Goal: Task Accomplishment & Management: Manage account settings

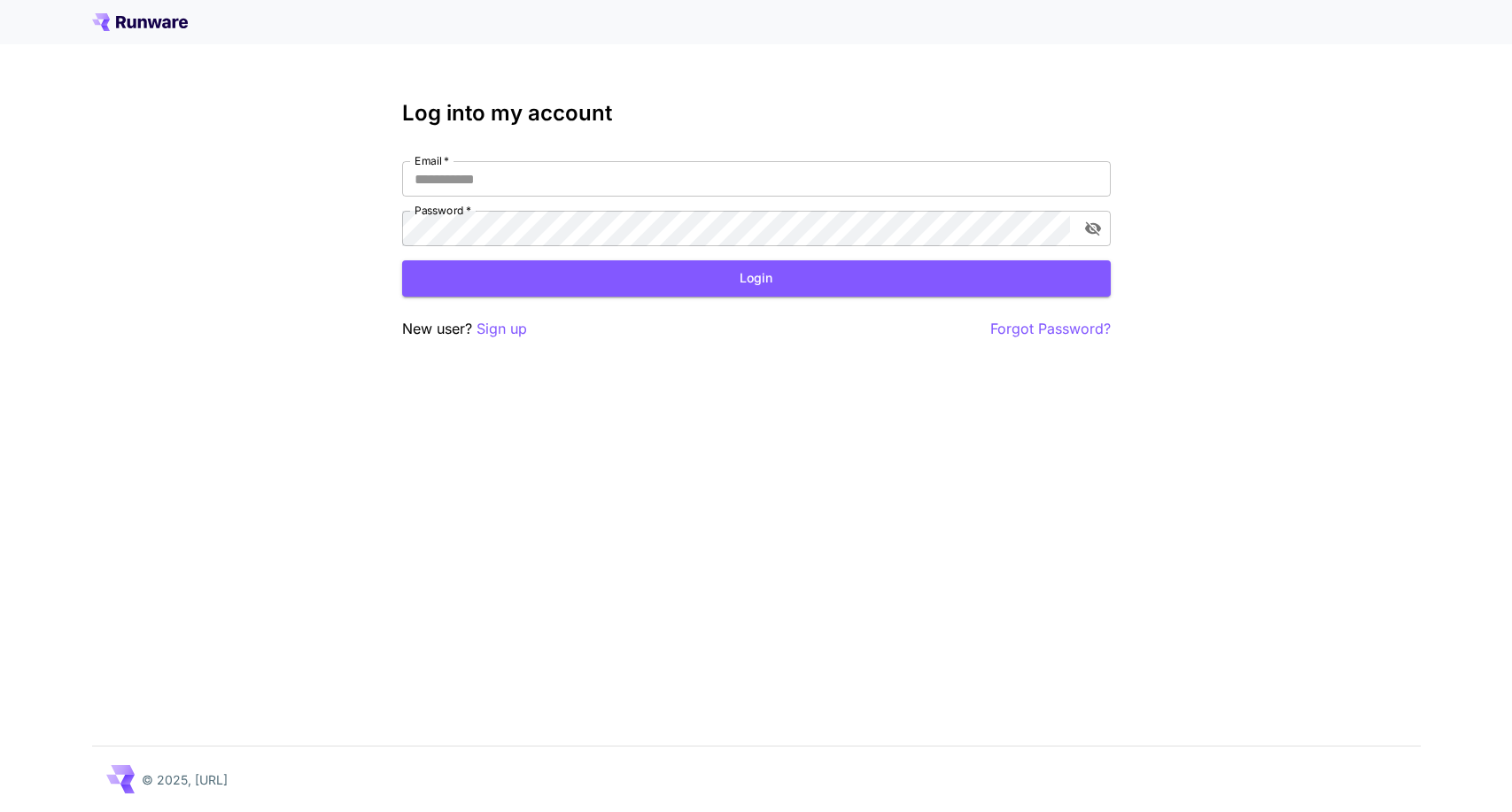
type input "**********"
click at [744, 295] on button "Login" at bounding box center [756, 278] width 709 height 36
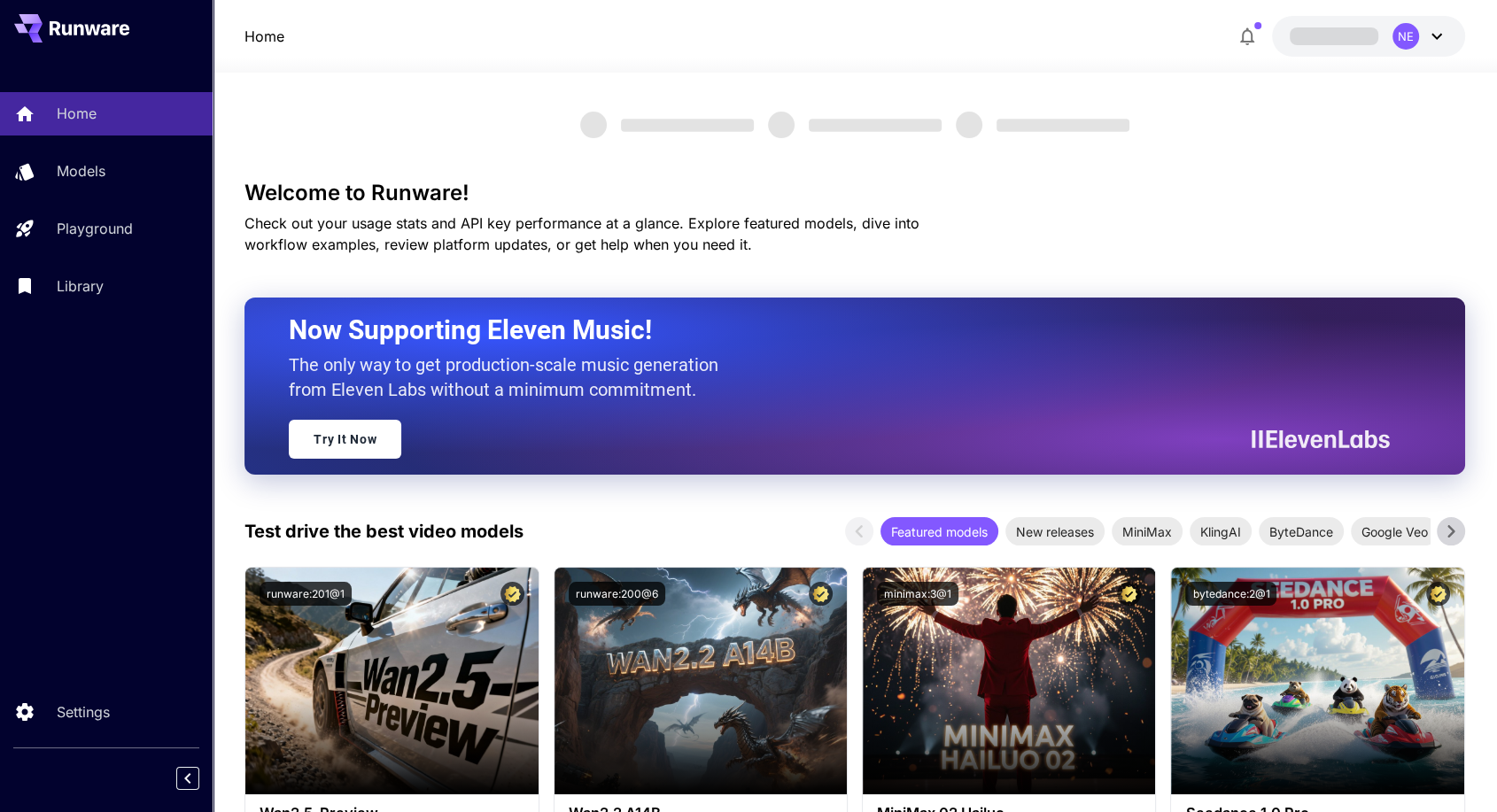
click at [1407, 29] on div "NE" at bounding box center [1406, 35] width 27 height 27
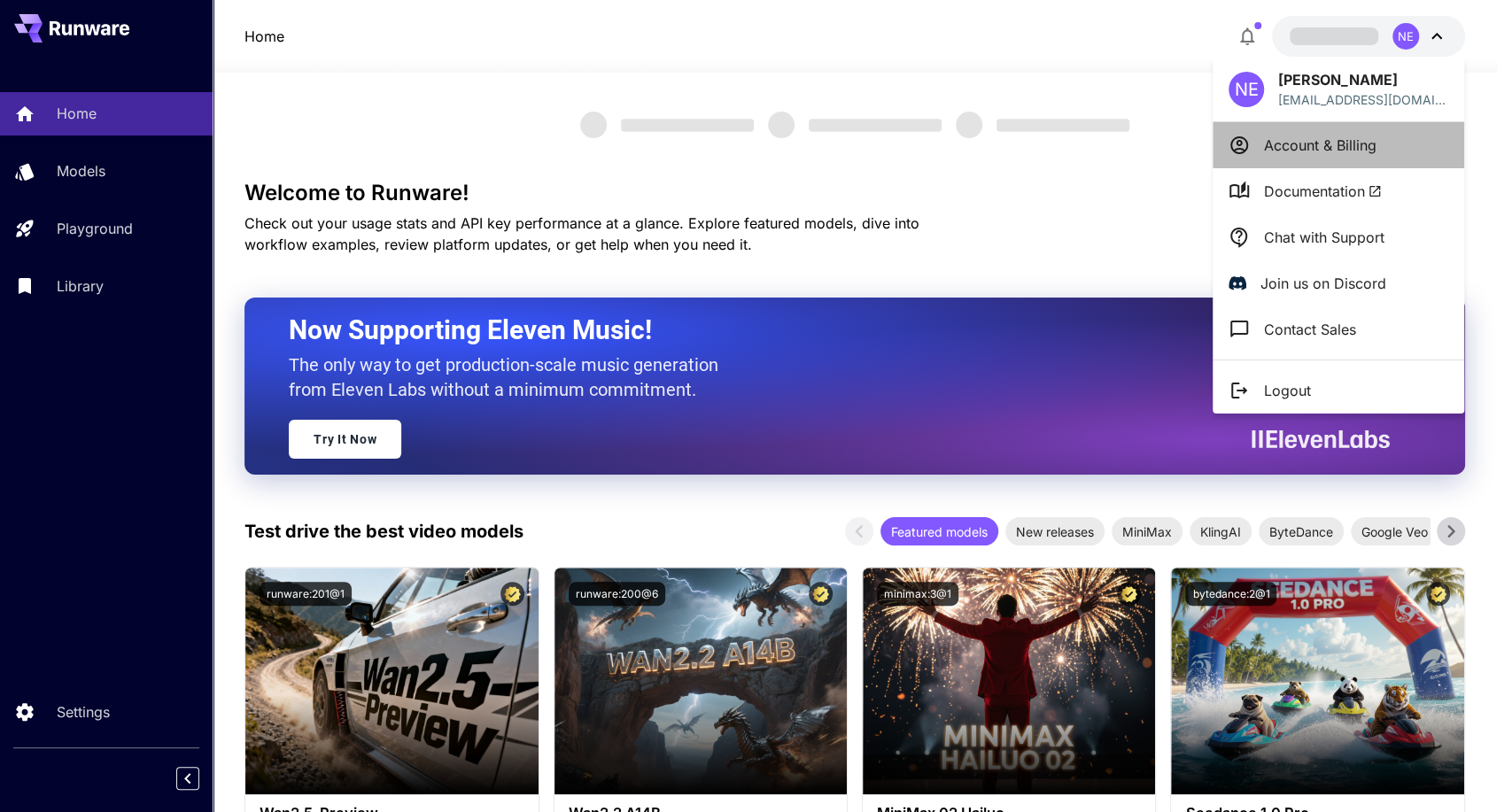
click at [1324, 140] on p "Account & Billing" at bounding box center [1319, 145] width 112 height 22
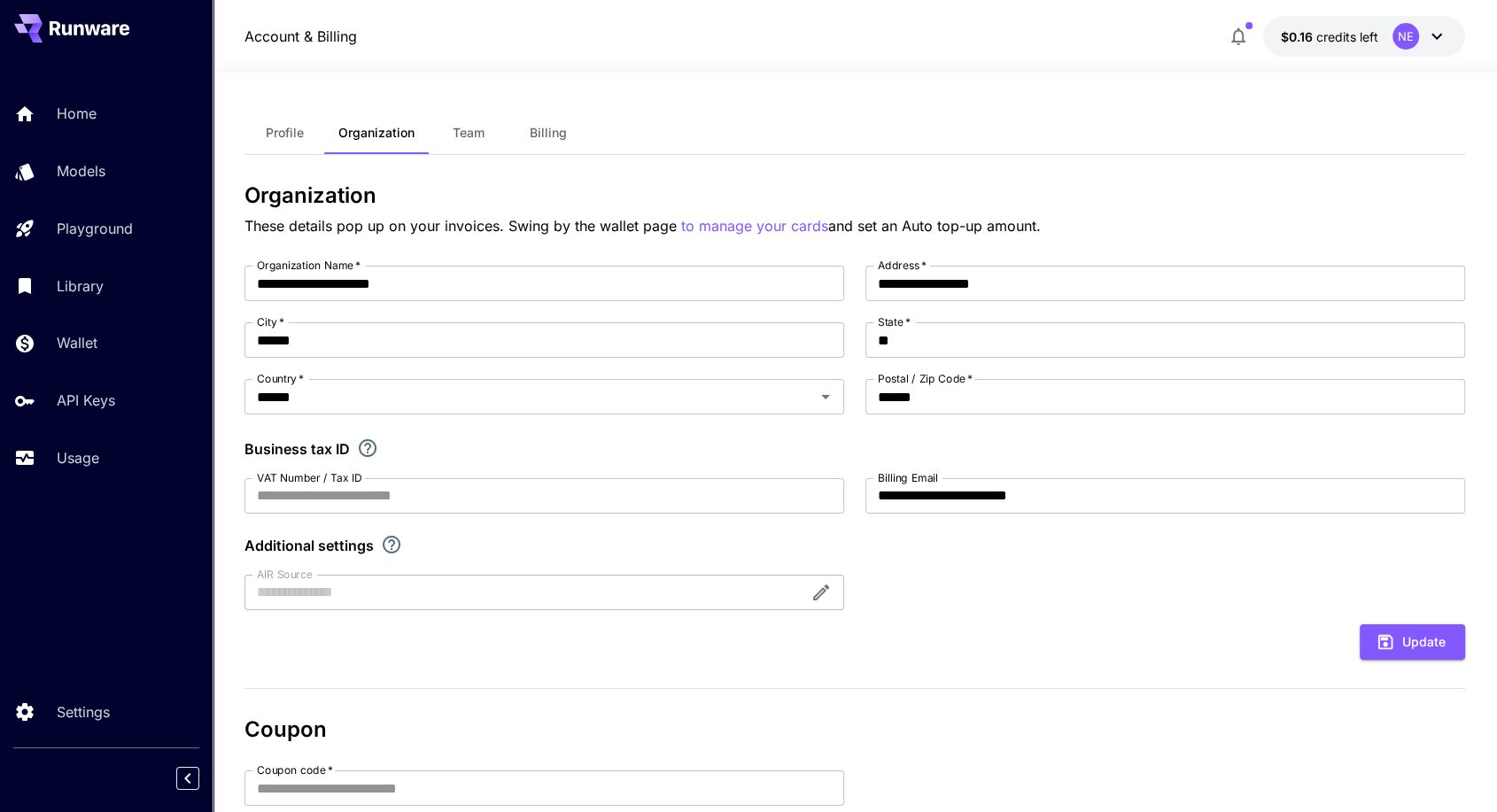
click at [542, 122] on button "Billing" at bounding box center [548, 132] width 80 height 42
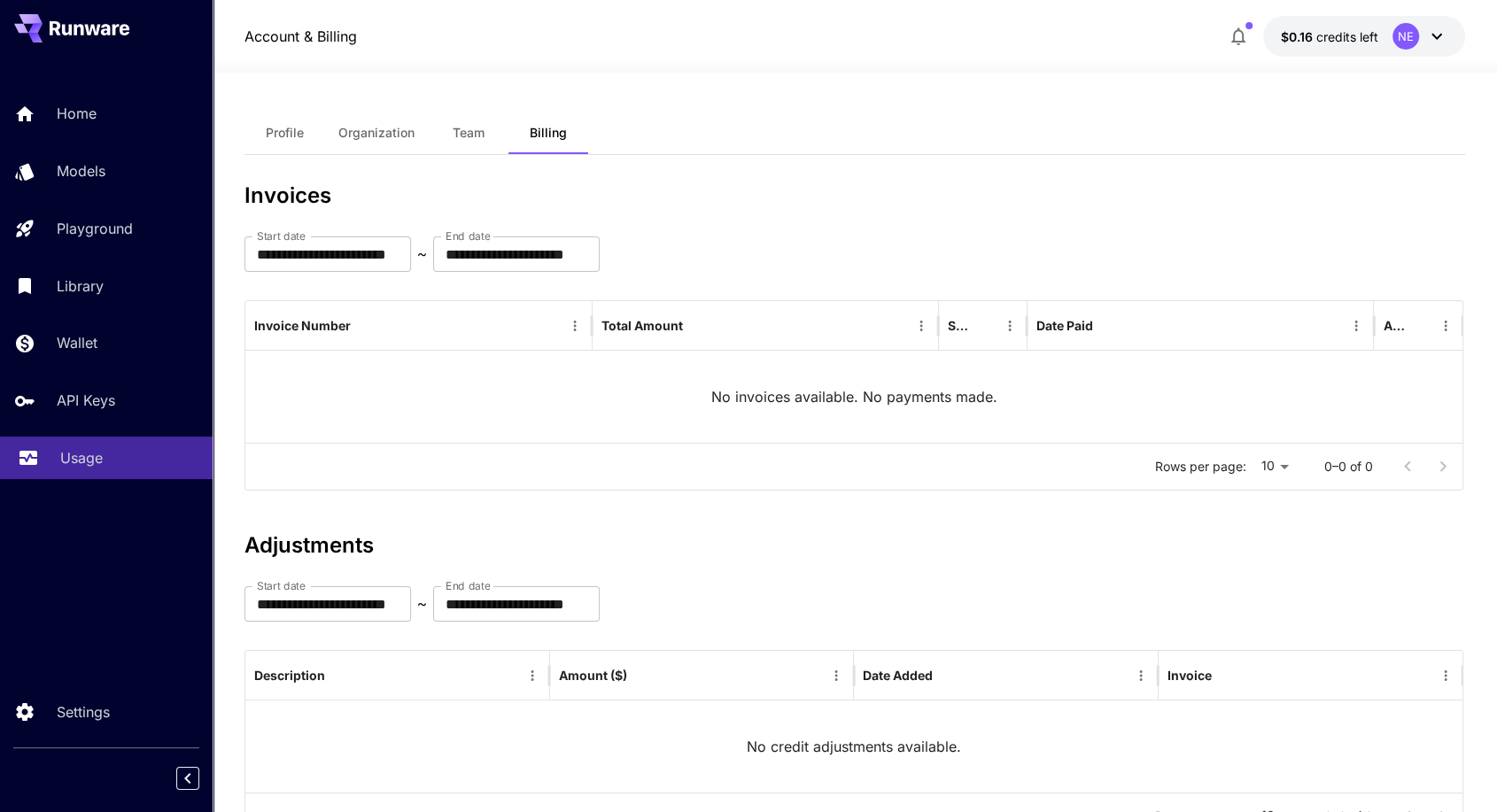
click at [71, 459] on p "Usage" at bounding box center [81, 458] width 42 height 22
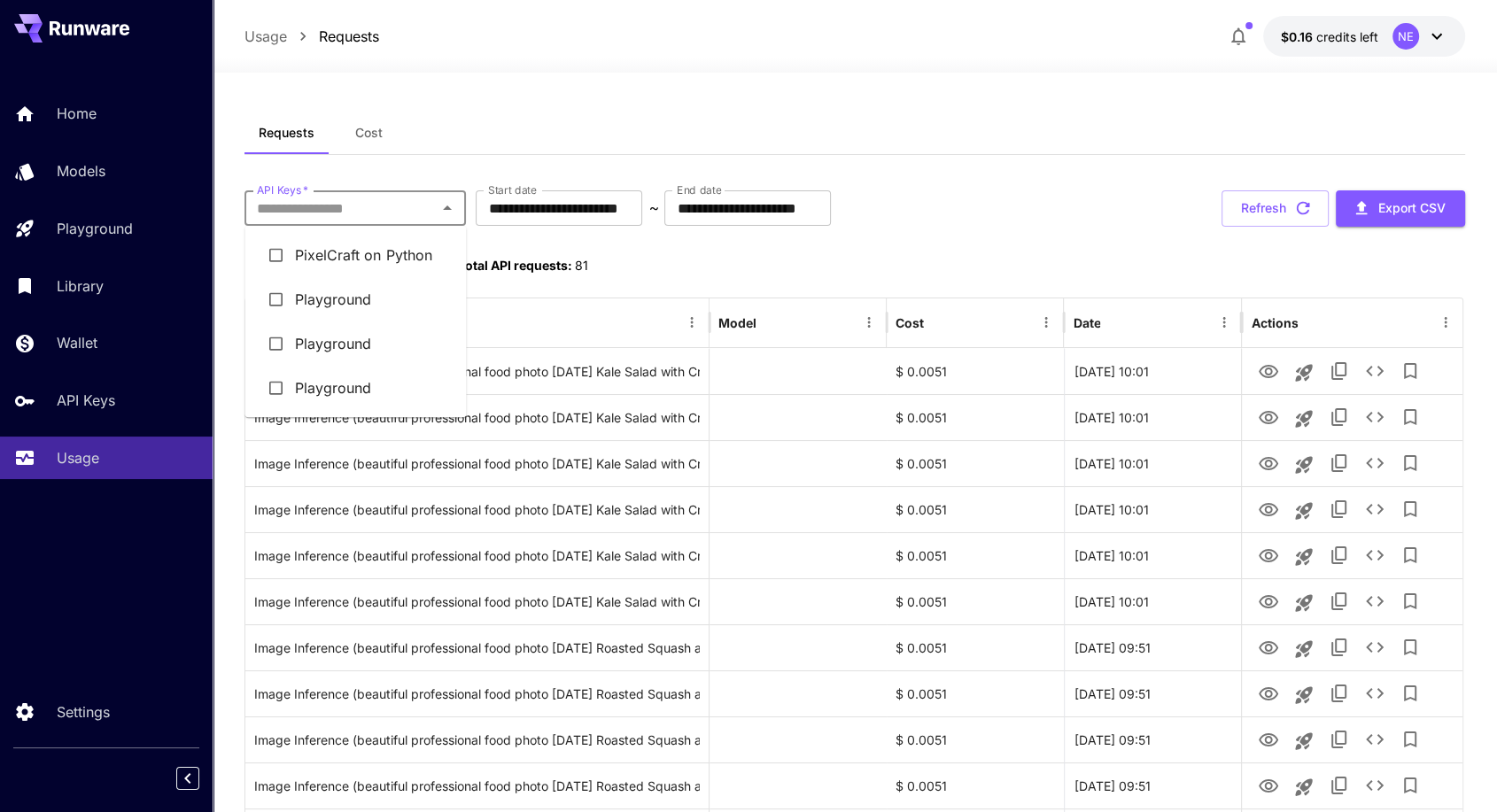
click at [415, 205] on input "API Keys   *" at bounding box center [340, 207] width 182 height 25
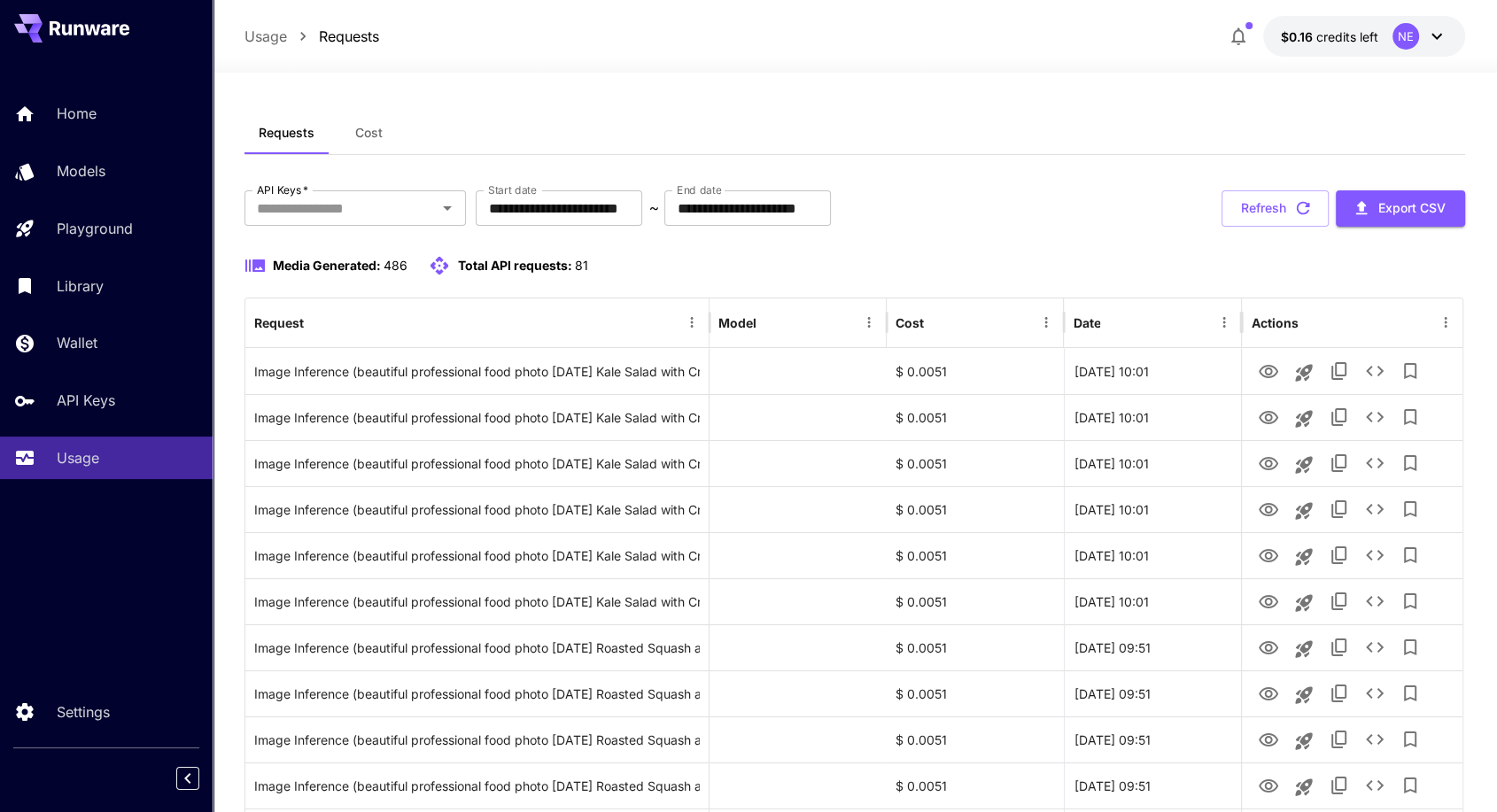
click at [748, 257] on div "Media Generated: 486 Total API requests: 81" at bounding box center [855, 265] width 1221 height 22
click at [51, 340] on link "Wallet" at bounding box center [106, 343] width 212 height 43
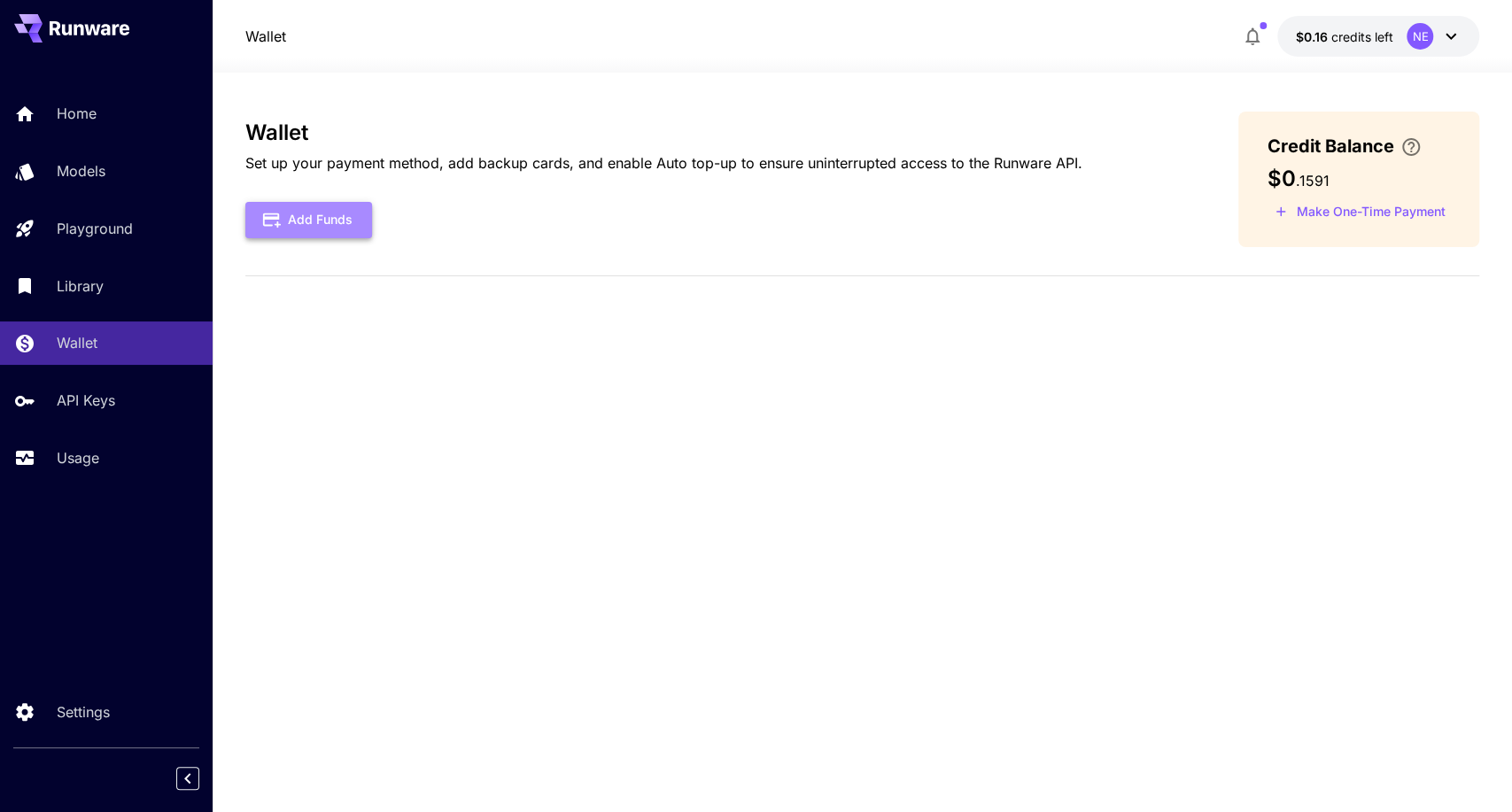
click at [298, 221] on button "Add Funds" at bounding box center [309, 219] width 127 height 36
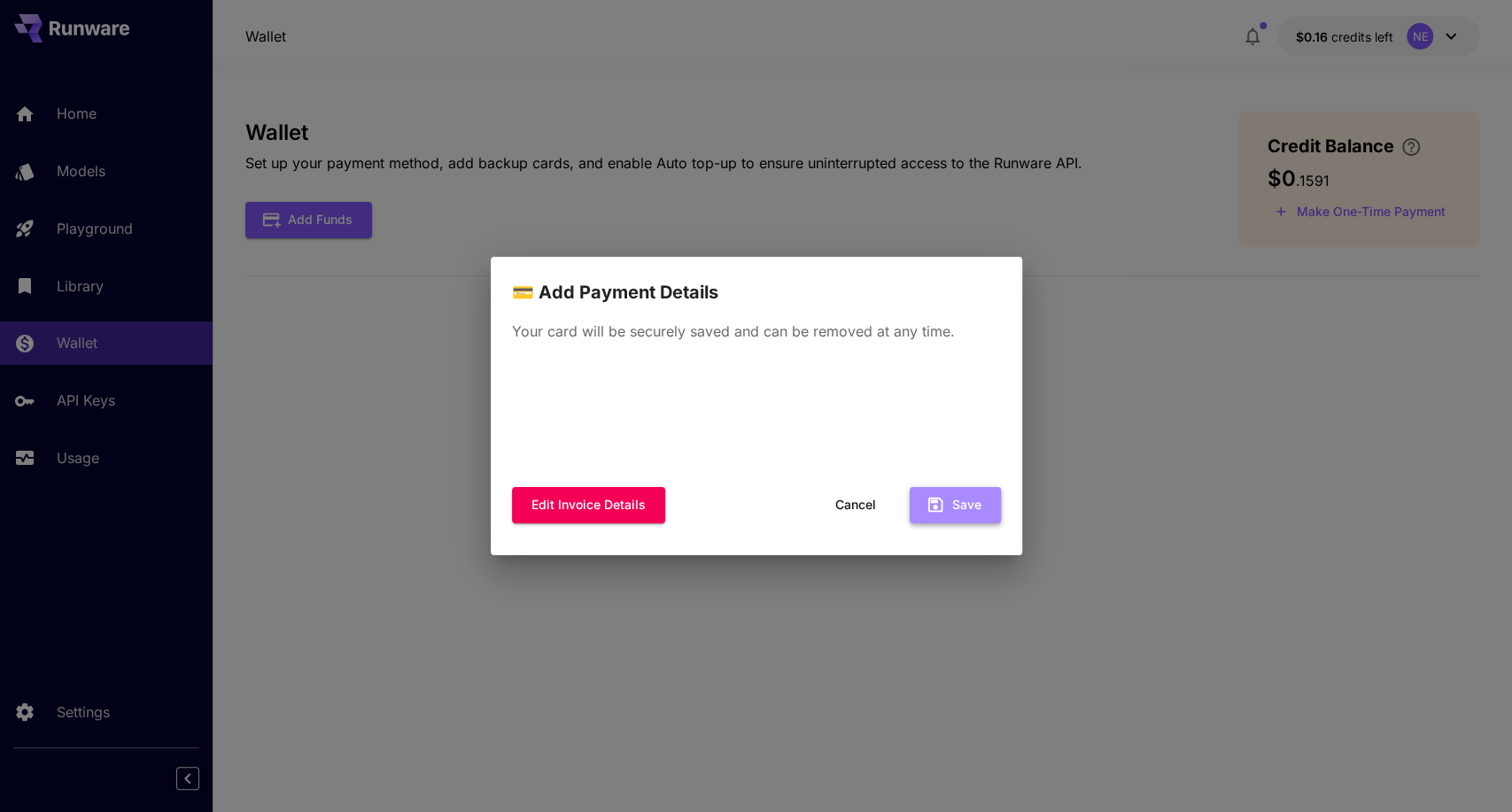
click at [978, 513] on button "Save" at bounding box center [955, 504] width 91 height 36
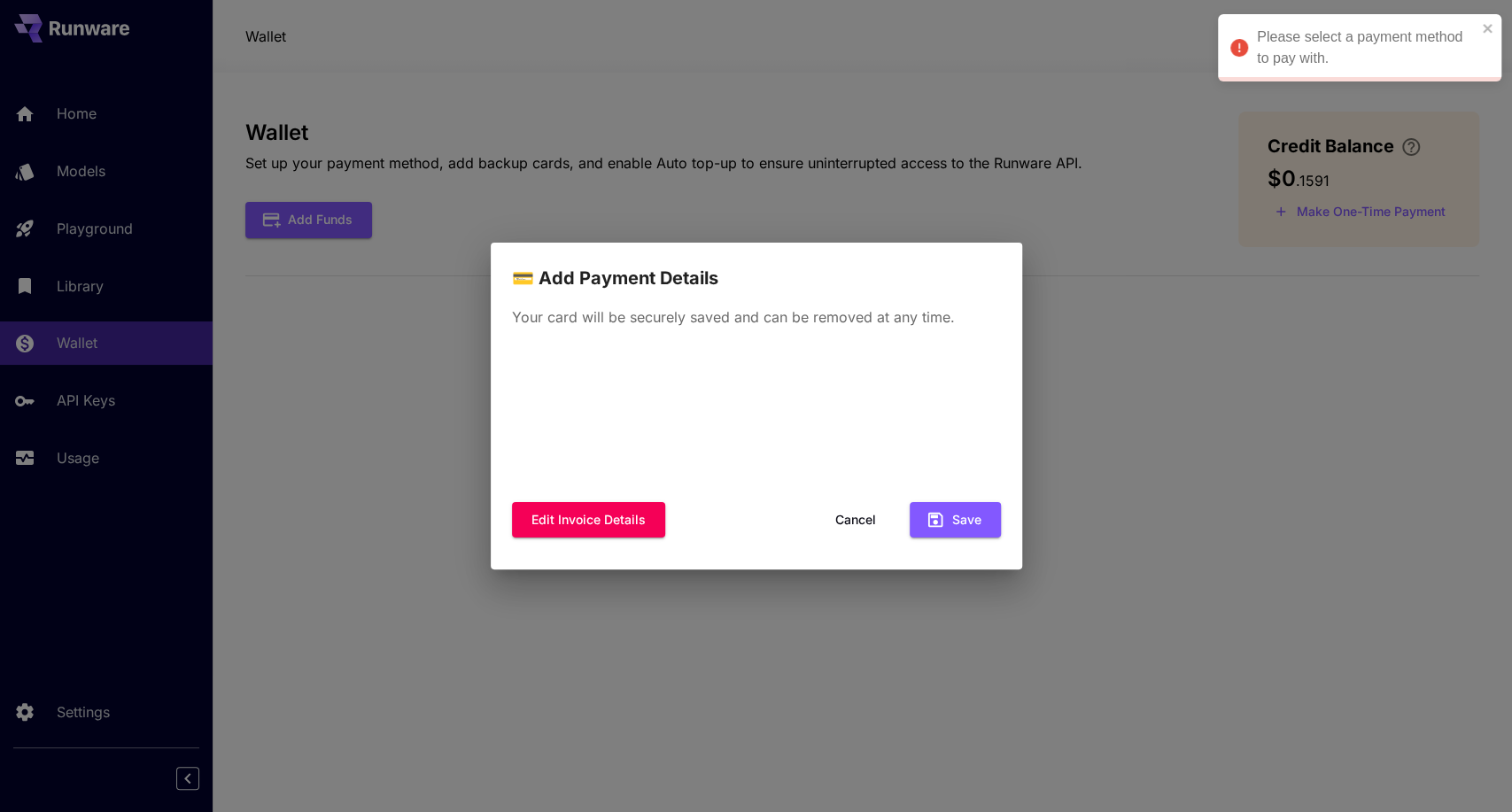
click at [836, 522] on button "Cancel" at bounding box center [855, 520] width 80 height 36
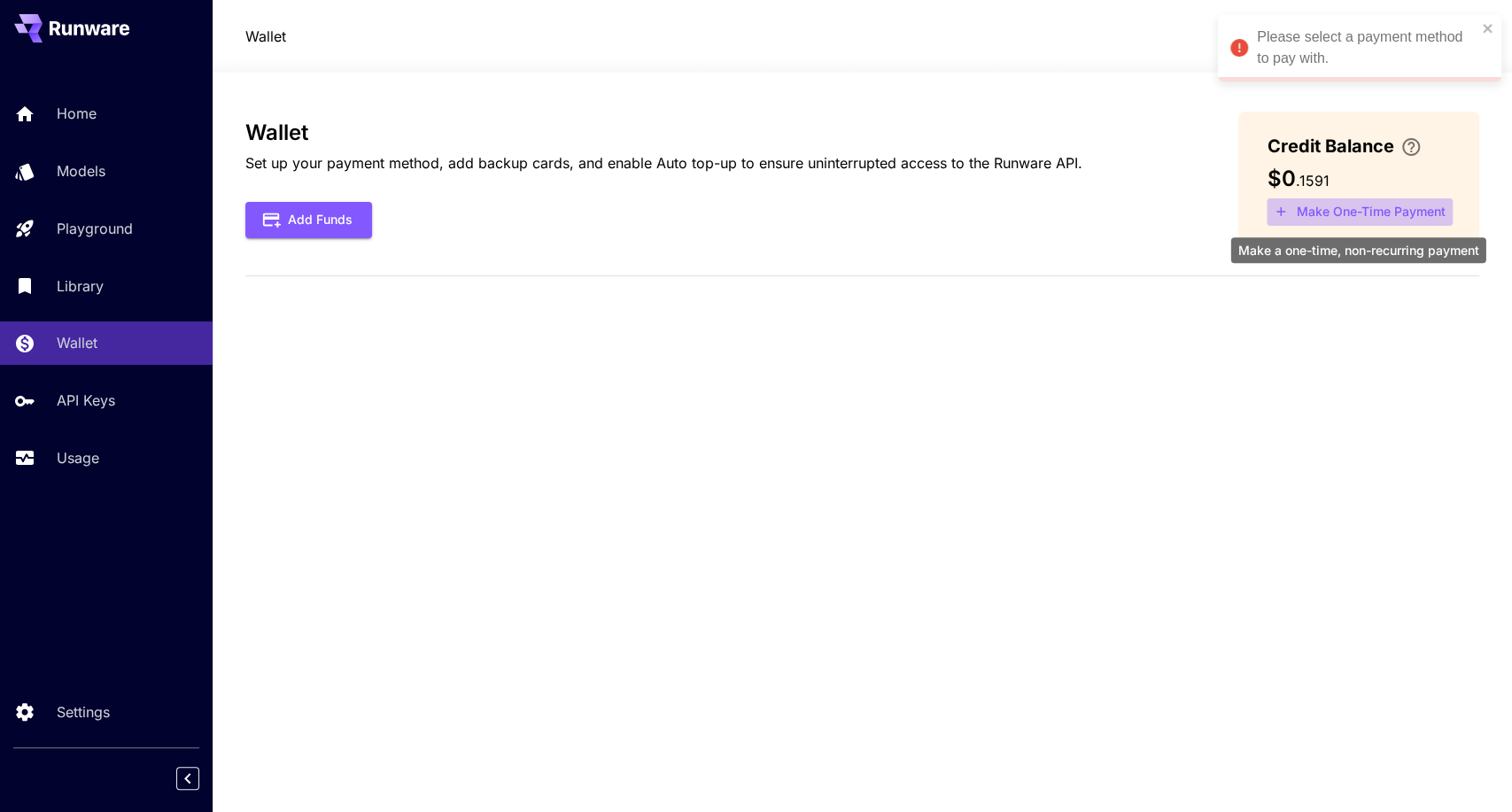
click at [1375, 212] on button "Make One-Time Payment" at bounding box center [1359, 212] width 186 height 28
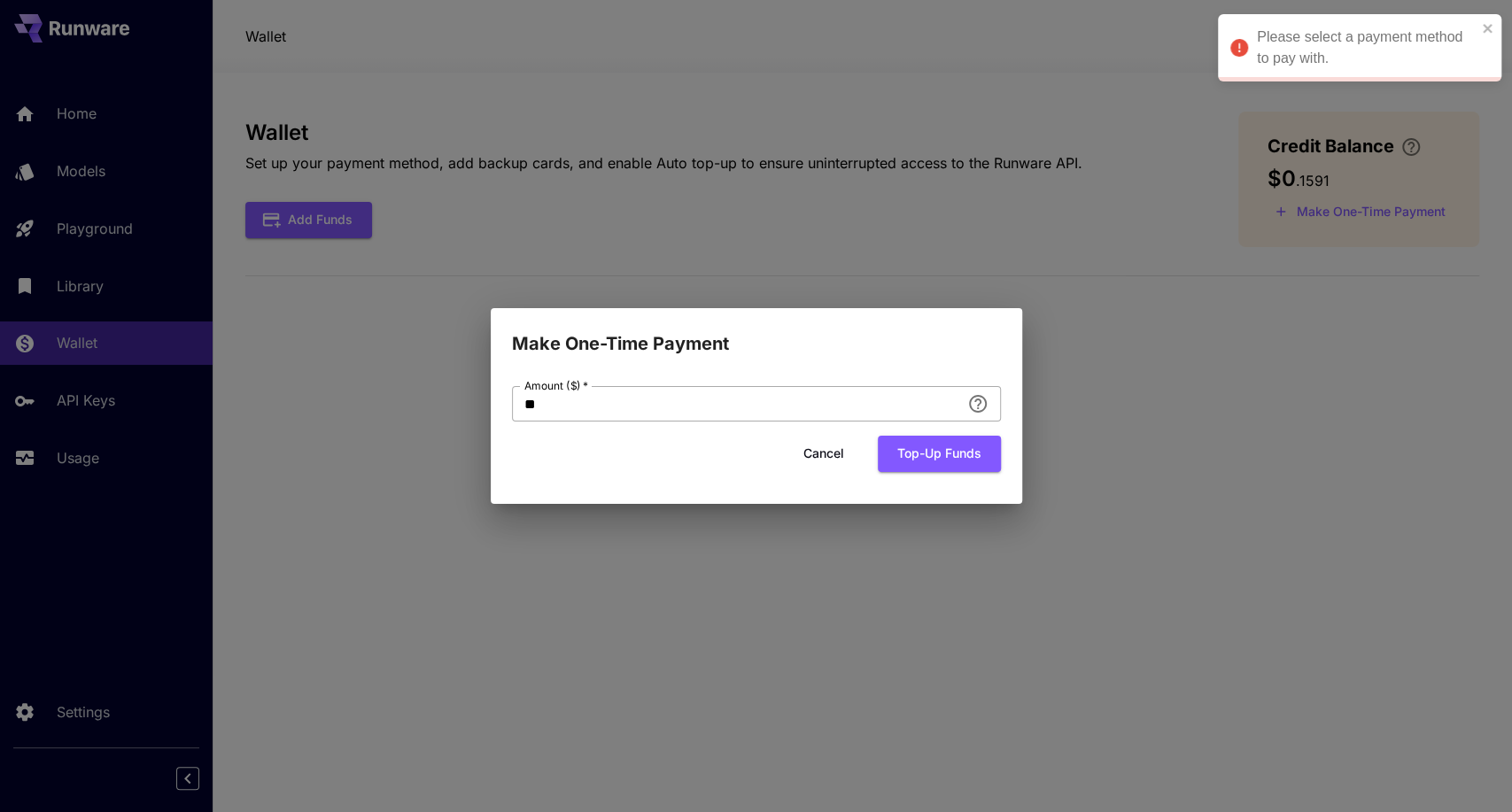
click at [906, 396] on input "**" at bounding box center [736, 404] width 448 height 35
click at [932, 462] on button "Top-up funds" at bounding box center [939, 453] width 123 height 36
